Goal: Transaction & Acquisition: Purchase product/service

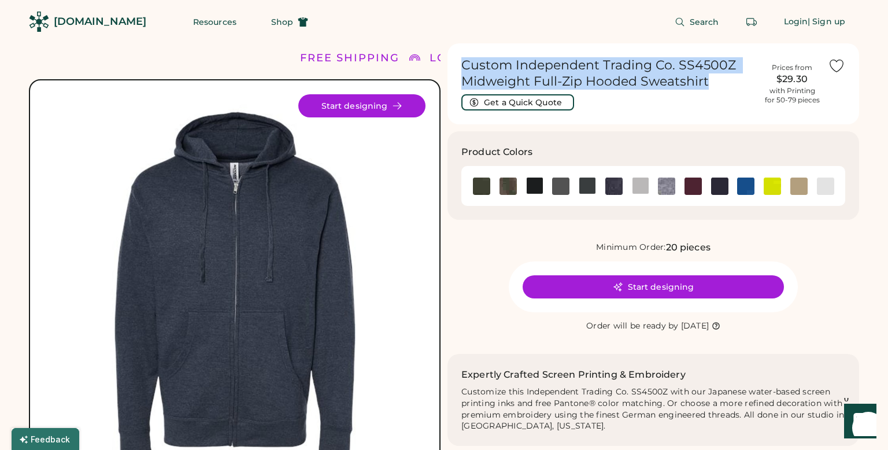
drag, startPoint x: 707, startPoint y: 83, endPoint x: 448, endPoint y: 68, distance: 259.0
click at [448, 68] on div "Custom Independent Trading Co. SS4500Z Midweight Full-Zip Hooded Sweatshirt Get…" at bounding box center [654, 83] width 412 height 81
click at [709, 89] on h1 "Custom Independent Trading Co. SS4500Z Midweight Full-Zip Hooded Sweatshirt" at bounding box center [609, 73] width 295 height 32
drag, startPoint x: 710, startPoint y: 86, endPoint x: 465, endPoint y: 67, distance: 245.4
click at [465, 67] on h1 "Custom Independent Trading Co. SS4500Z Midweight Full-Zip Hooded Sweatshirt" at bounding box center [609, 73] width 295 height 32
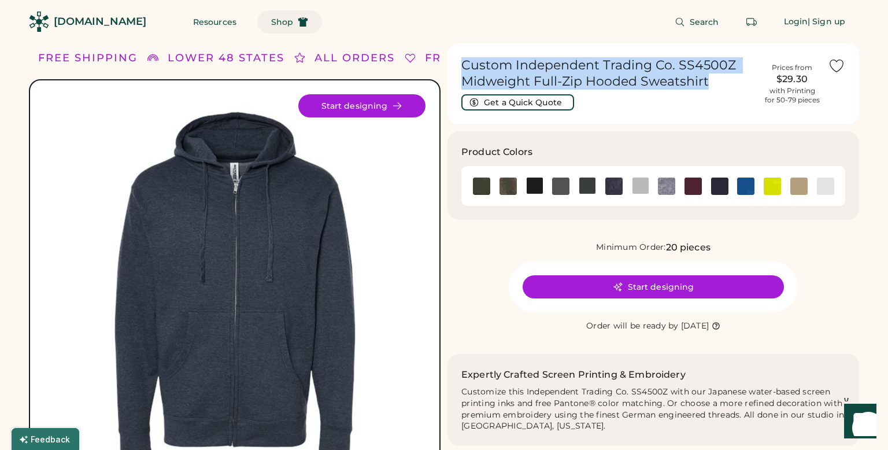
click at [298, 21] on icon at bounding box center [303, 22] width 10 height 10
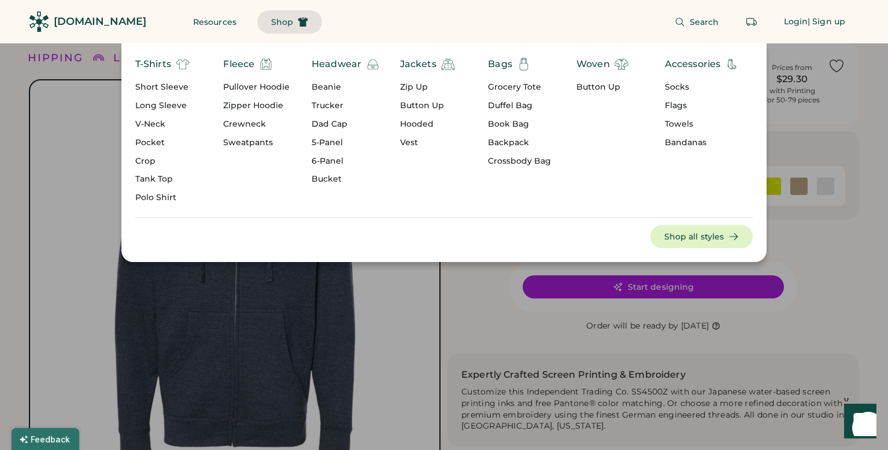
click at [256, 104] on div "Zipper Hoodie" at bounding box center [256, 106] width 67 height 12
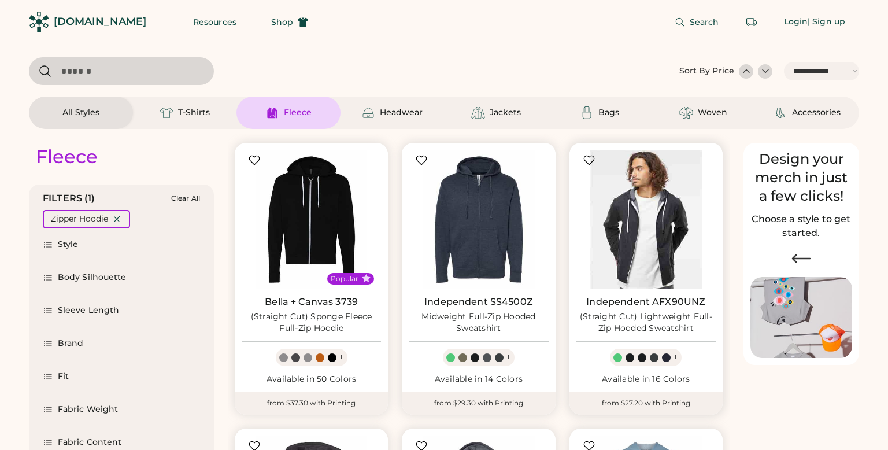
select select "*****"
select select "*"
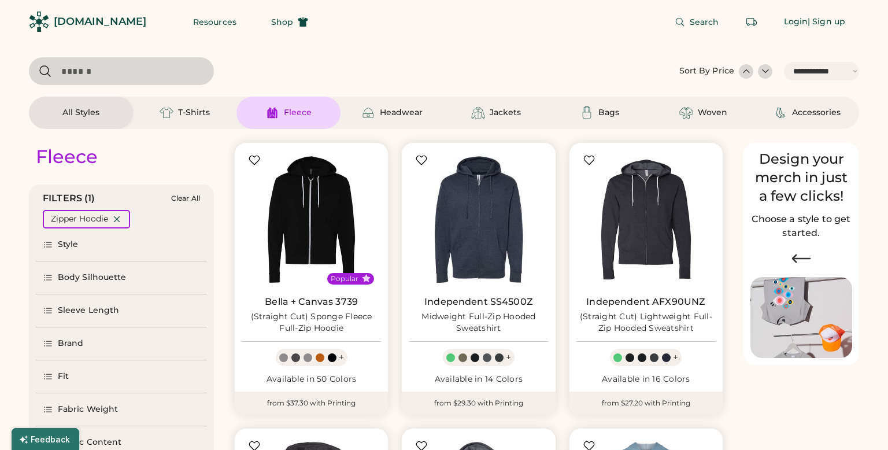
scroll to position [68, 0]
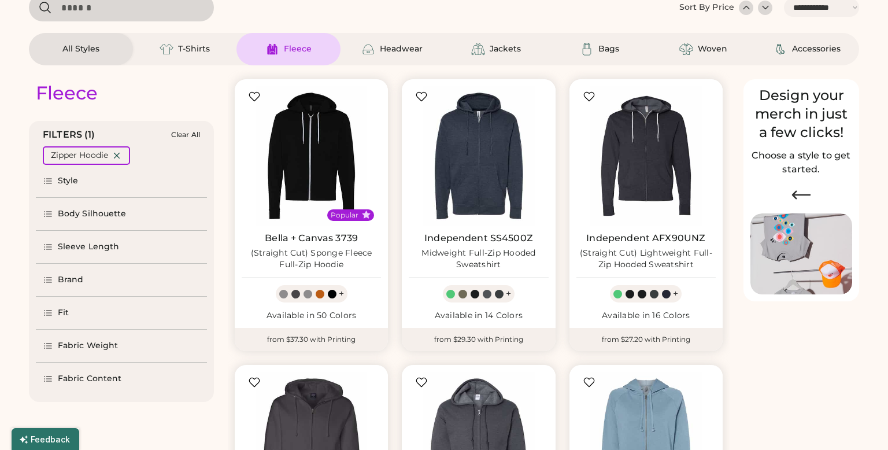
select select "*****"
select select "*"
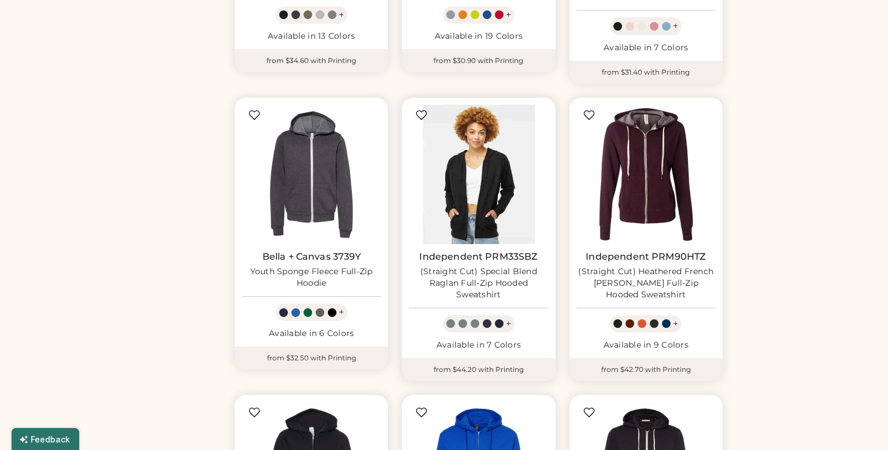
scroll to position [648, 0]
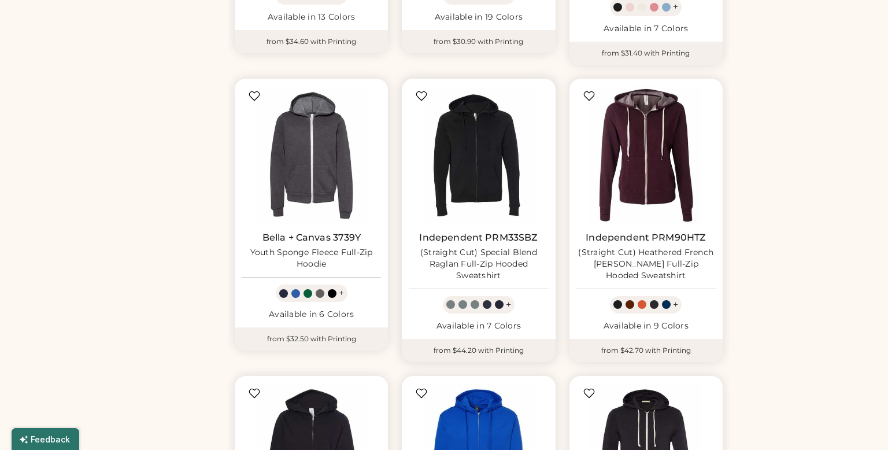
click at [508, 249] on div "(Straight Cut) Special Blend Raglan Full-Zip Hooded Sweatshirt" at bounding box center [478, 264] width 139 height 35
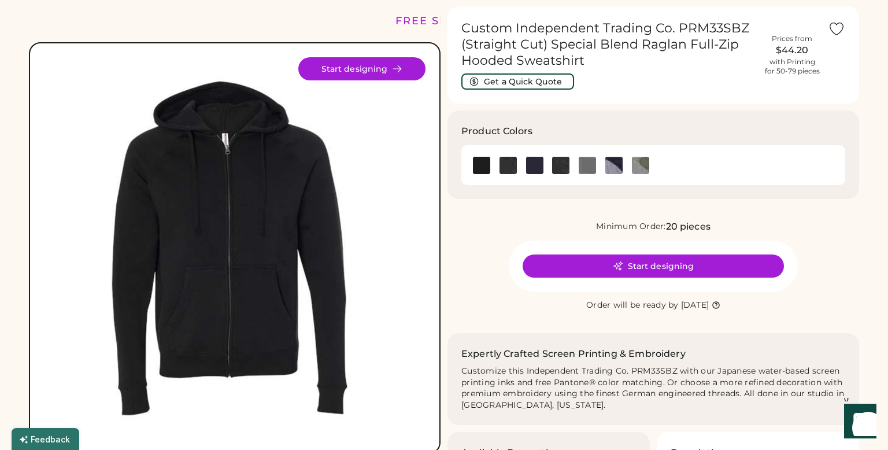
scroll to position [35, 0]
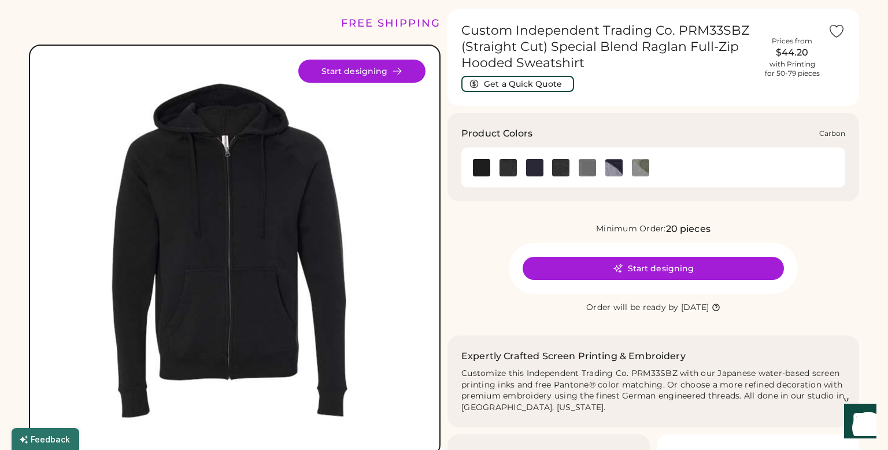
click at [504, 171] on img at bounding box center [508, 167] width 17 height 17
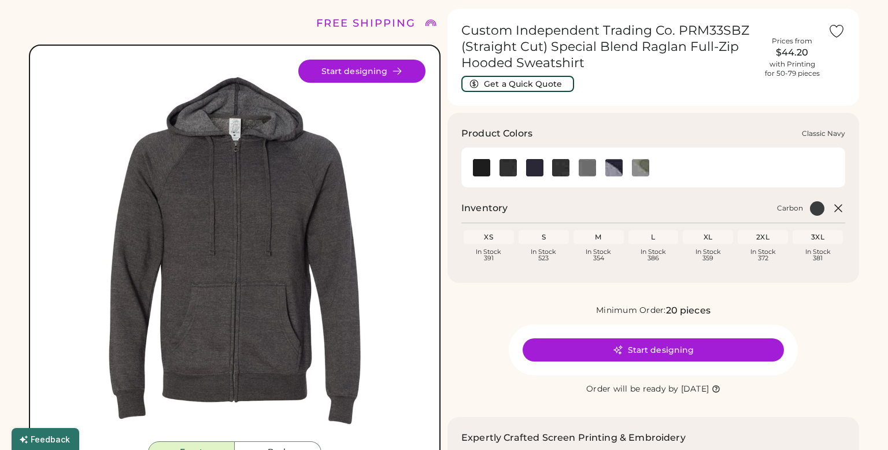
click at [534, 171] on img at bounding box center [534, 167] width 17 height 17
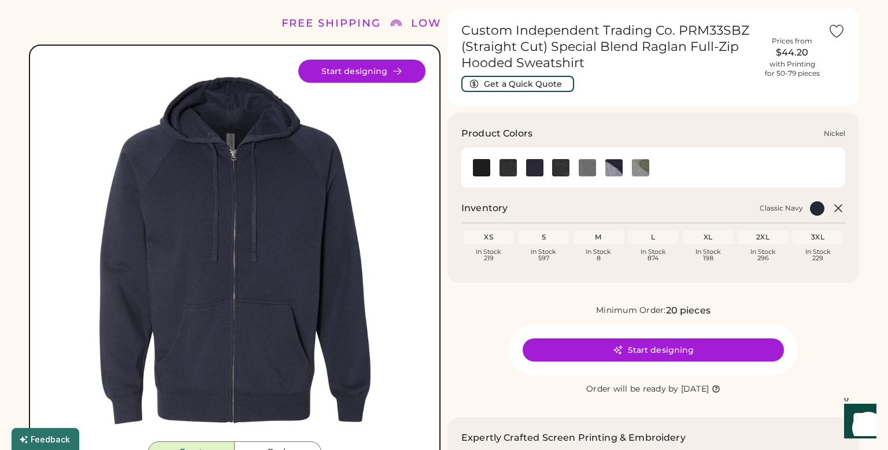
click at [592, 168] on img at bounding box center [587, 167] width 17 height 17
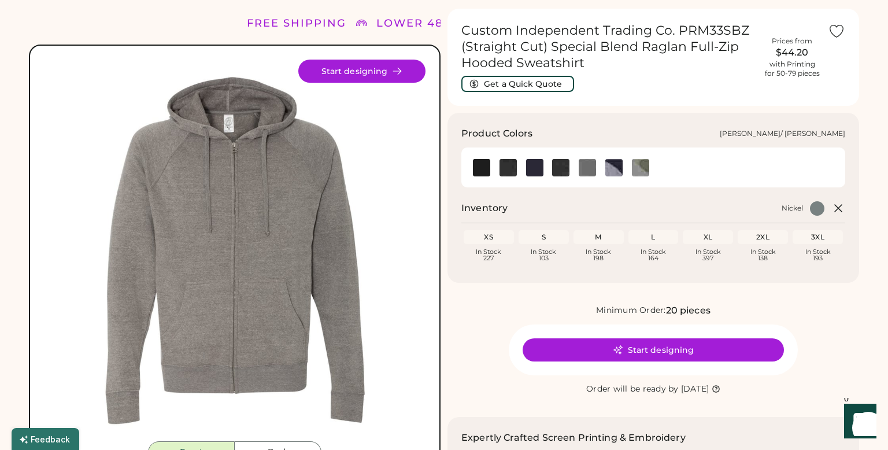
click at [619, 169] on img at bounding box center [614, 167] width 17 height 17
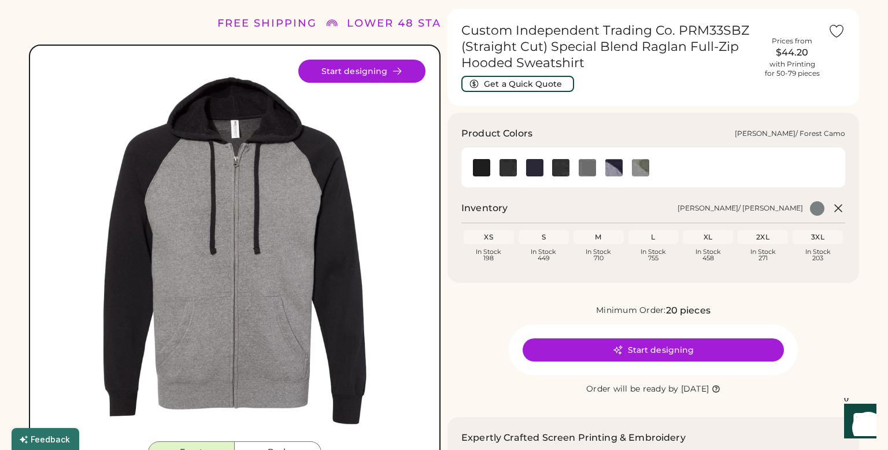
click at [641, 169] on img at bounding box center [640, 167] width 17 height 17
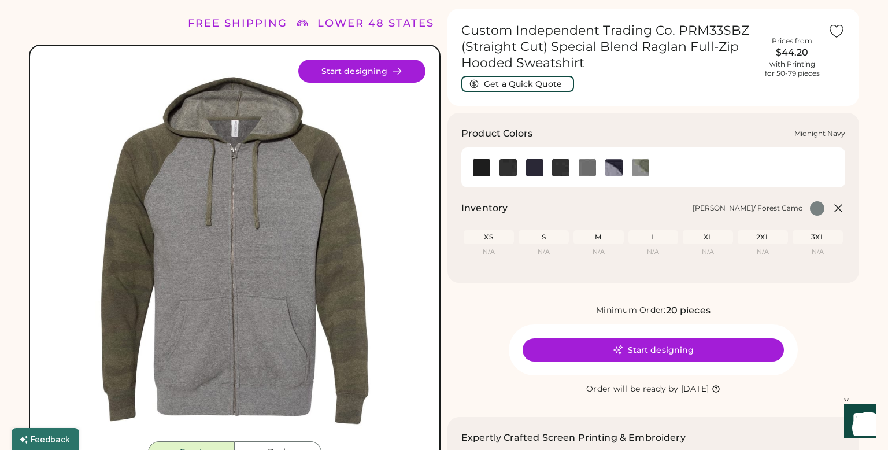
click at [561, 171] on img at bounding box center [560, 167] width 17 height 17
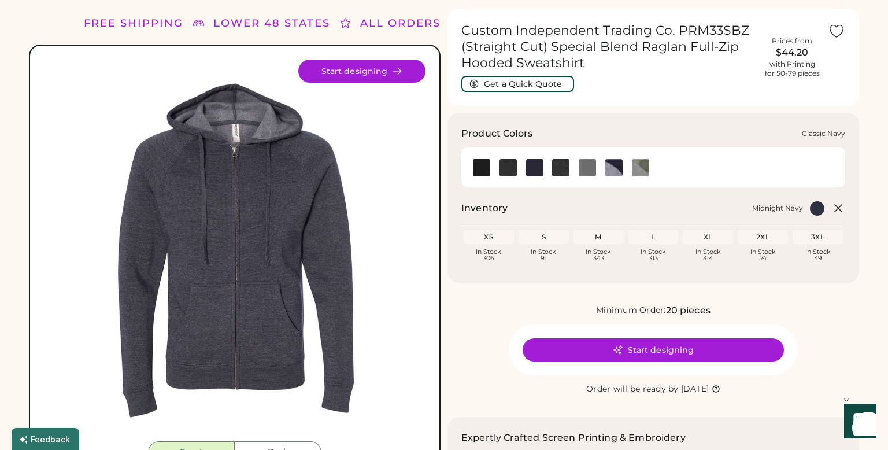
click at [530, 168] on img at bounding box center [534, 167] width 17 height 17
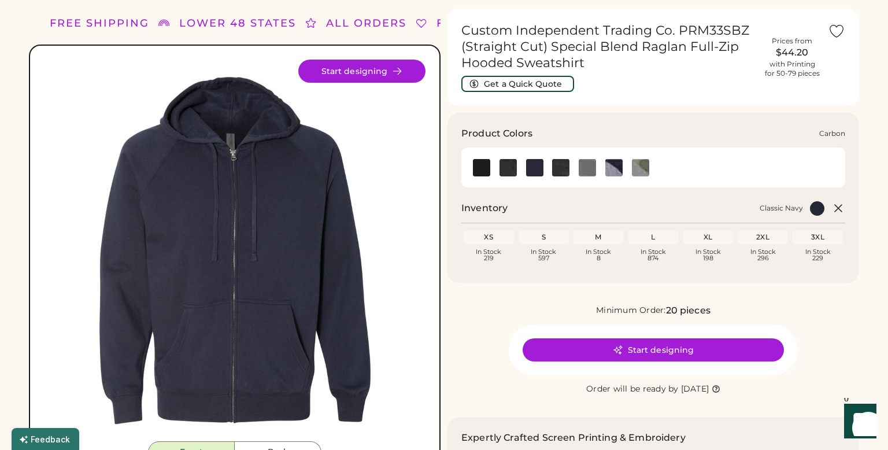
click at [506, 171] on img at bounding box center [508, 167] width 17 height 17
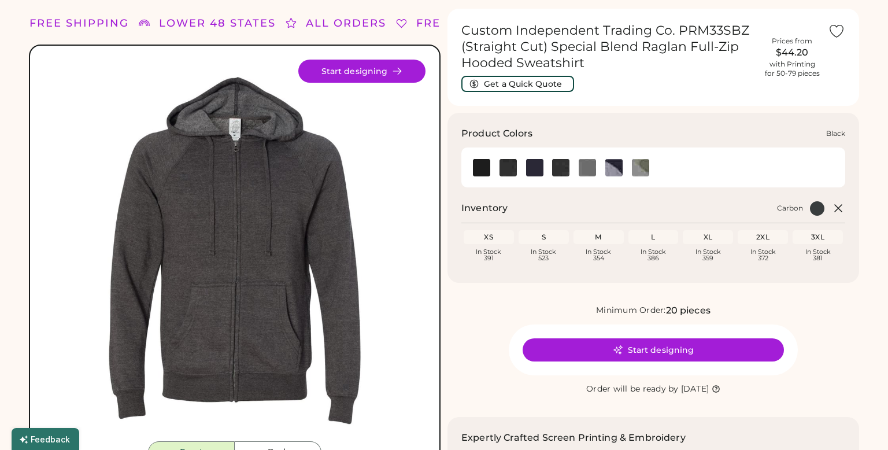
click at [484, 170] on img at bounding box center [481, 167] width 17 height 17
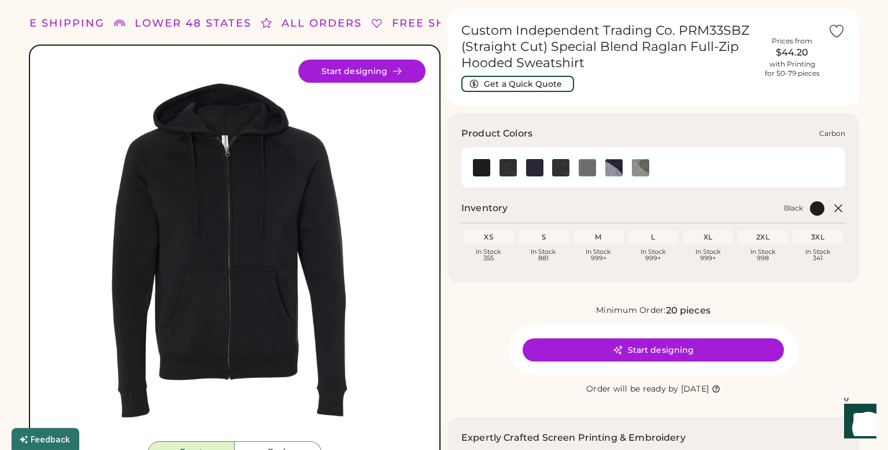
click at [510, 169] on img at bounding box center [508, 167] width 17 height 17
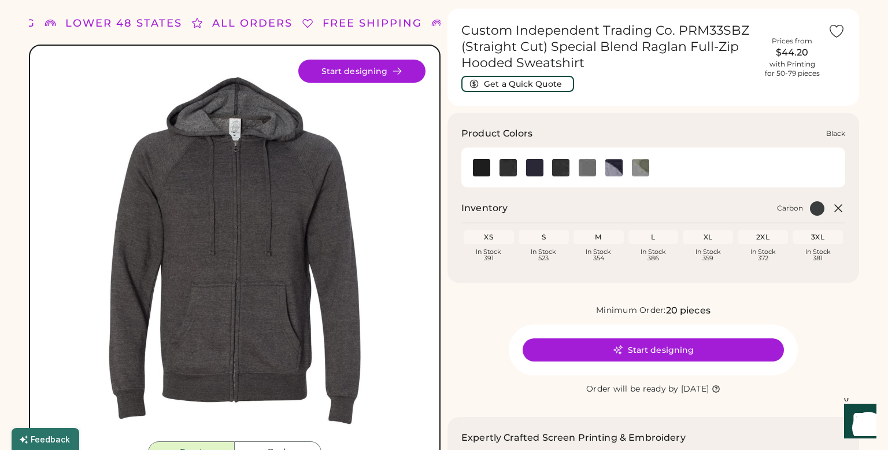
click at [478, 168] on img at bounding box center [481, 167] width 17 height 17
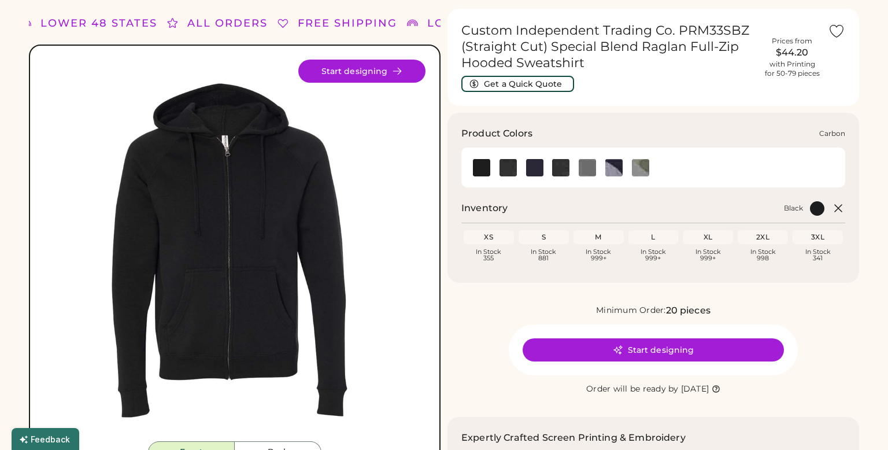
click at [504, 167] on img at bounding box center [508, 167] width 17 height 17
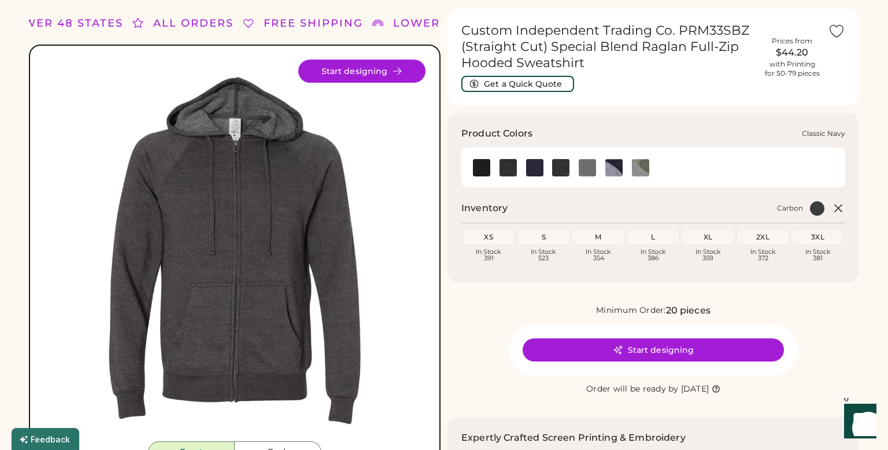
click at [534, 167] on img at bounding box center [534, 167] width 17 height 17
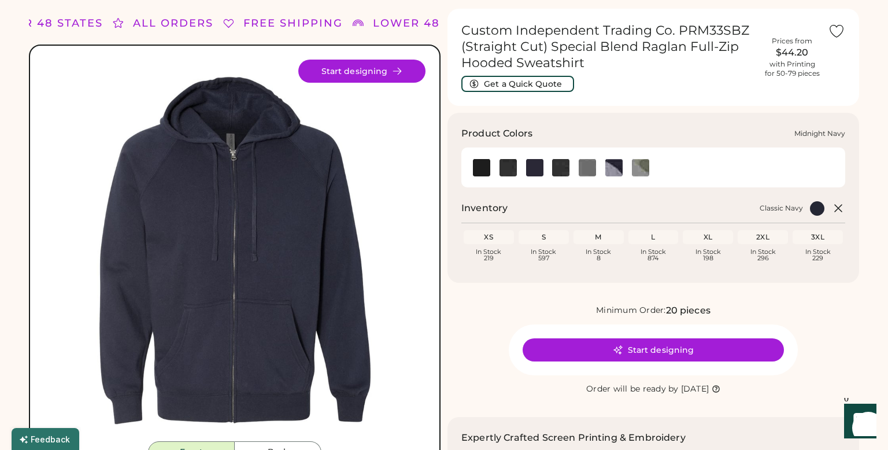
click at [559, 169] on img at bounding box center [560, 167] width 17 height 17
